Goal: Transaction & Acquisition: Purchase product/service

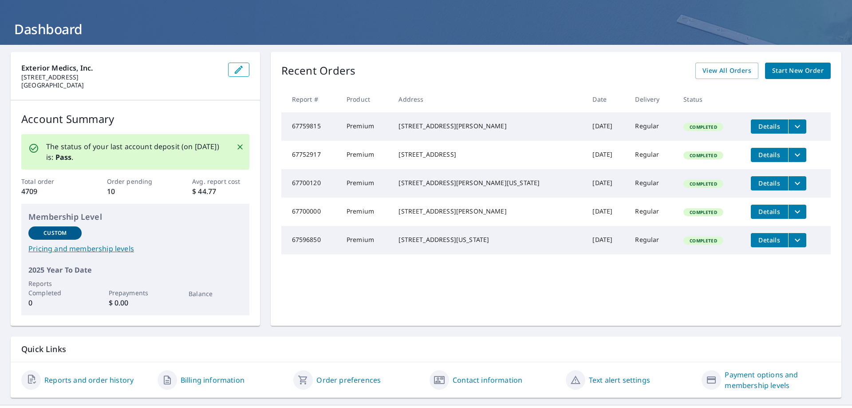
scroll to position [57, 0]
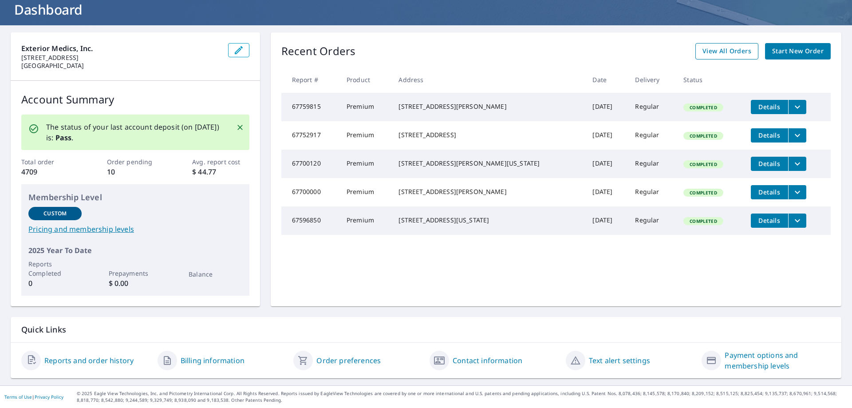
click at [728, 47] on span "View All Orders" at bounding box center [726, 51] width 49 height 11
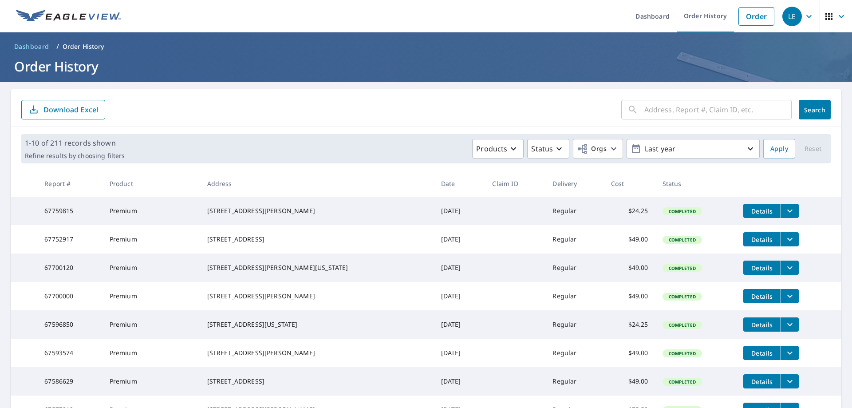
click at [644, 111] on input "text" at bounding box center [717, 109] width 147 height 25
type input "415"
click at [799, 114] on button "Search" at bounding box center [815, 110] width 32 height 20
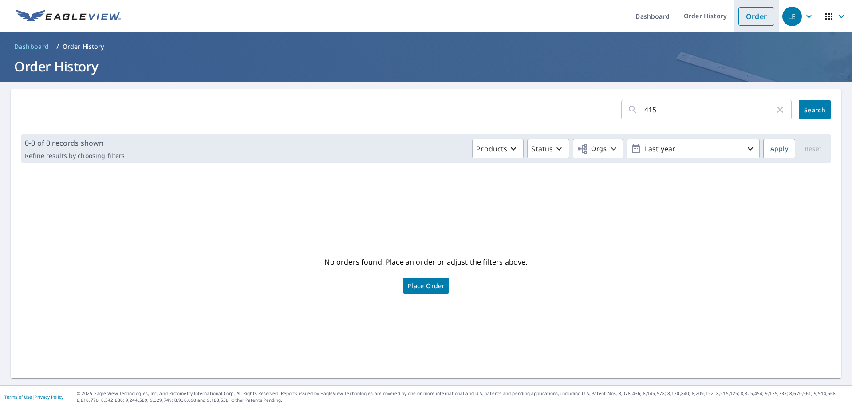
click at [758, 17] on link "Order" at bounding box center [756, 16] width 36 height 19
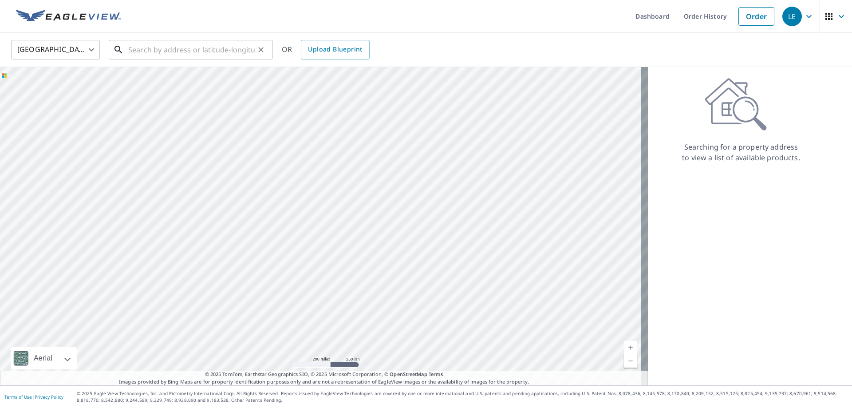
click at [189, 54] on input "text" at bounding box center [191, 49] width 126 height 25
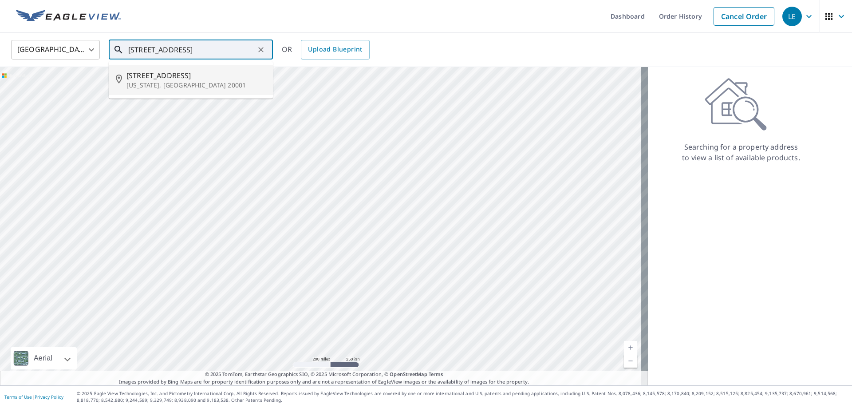
click at [184, 76] on span "415 M St NW" at bounding box center [195, 75] width 139 height 11
type input "415 M St NW Washington, DC 20001"
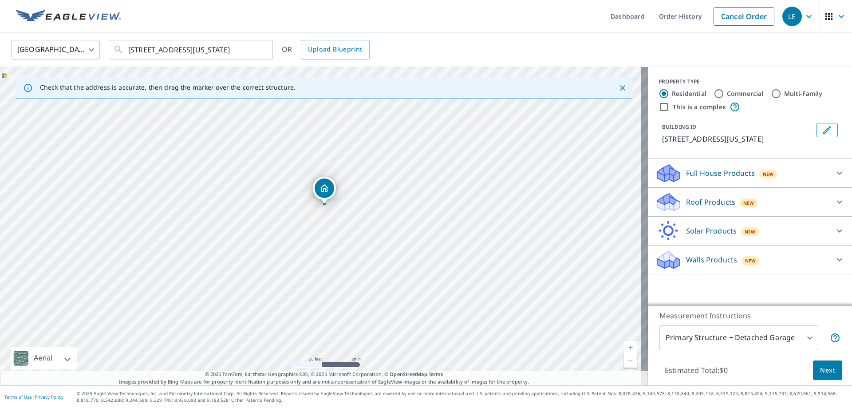
click at [701, 193] on div "Roof Products New" at bounding box center [742, 202] width 174 height 21
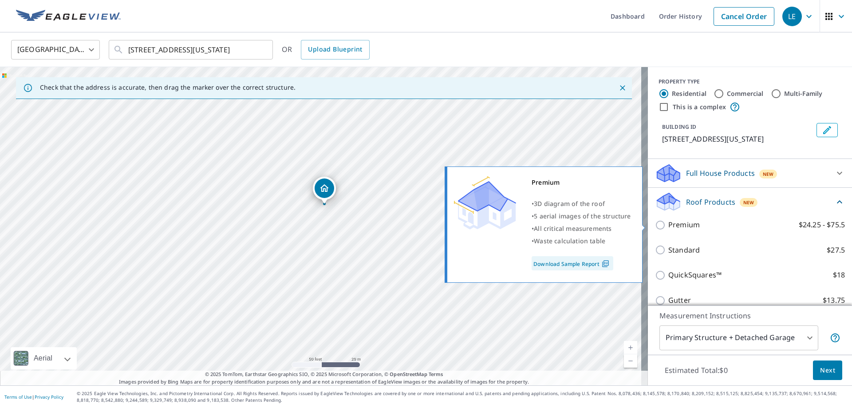
click at [672, 227] on p "Premium" at bounding box center [684, 224] width 32 height 11
click at [668, 227] on input "Premium $24.25 - $75.5" at bounding box center [661, 225] width 13 height 11
checkbox input "true"
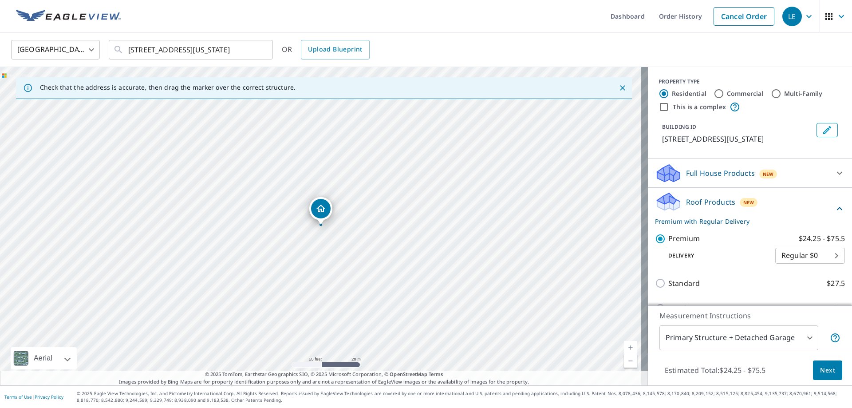
click at [822, 368] on span "Next" at bounding box center [827, 370] width 15 height 11
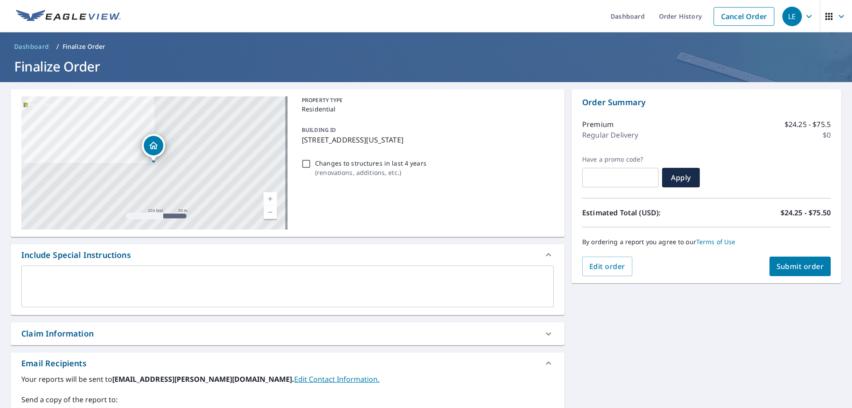
scroll to position [89, 0]
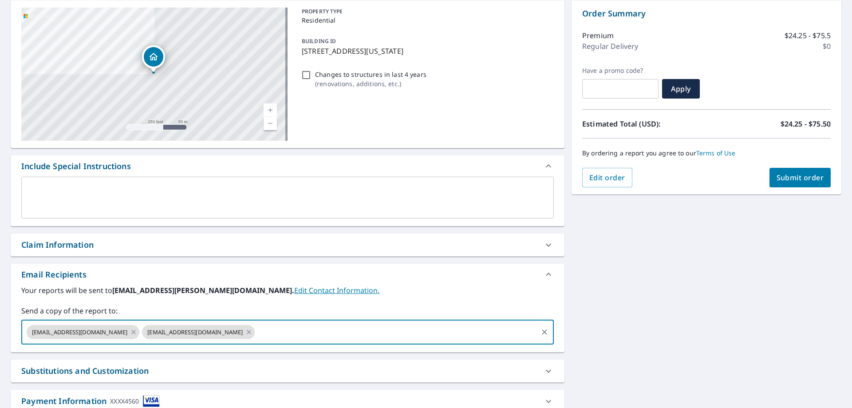
click at [319, 333] on input "text" at bounding box center [396, 332] width 280 height 17
type input "steve.harper@exteriormedics.com"
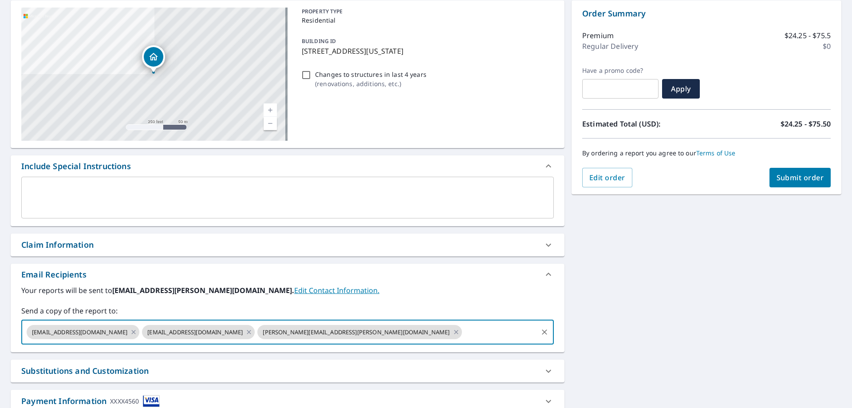
click at [789, 185] on button "Submit order" at bounding box center [801, 178] width 62 height 20
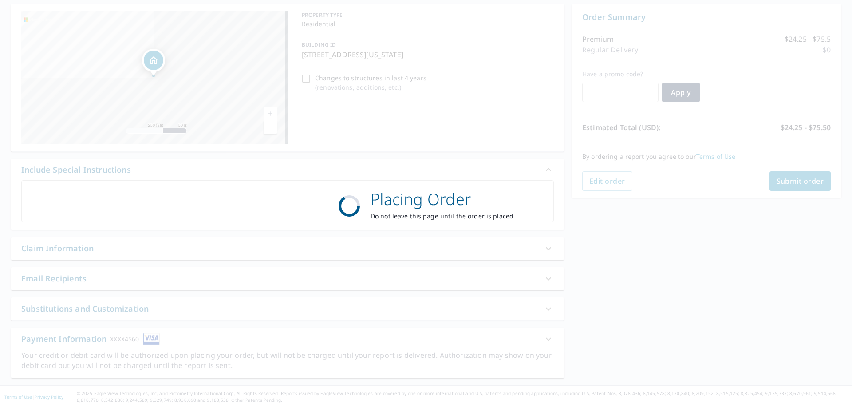
click at [793, 175] on div "Placing Order Do not leave this page until the order is placed" at bounding box center [426, 204] width 852 height 408
checkbox input "true"
drag, startPoint x: 789, startPoint y: 185, endPoint x: 793, endPoint y: 176, distance: 9.3
click at [793, 176] on div "Placing Order Do not leave this page until the order is placed" at bounding box center [426, 204] width 852 height 408
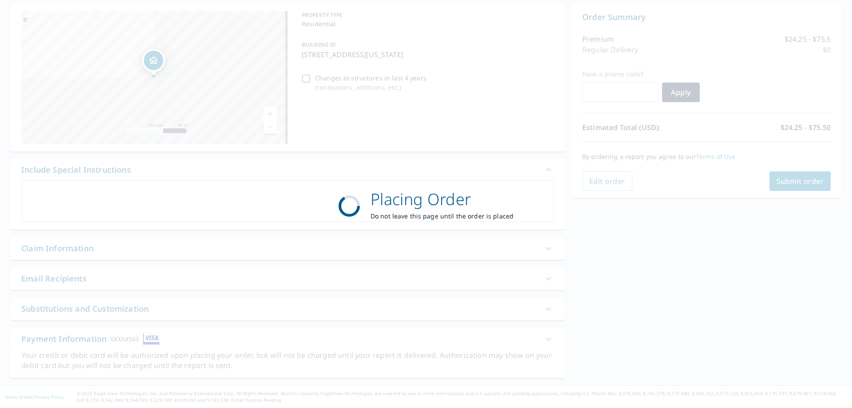
scroll to position [85, 0]
